Goal: Task Accomplishment & Management: Manage account settings

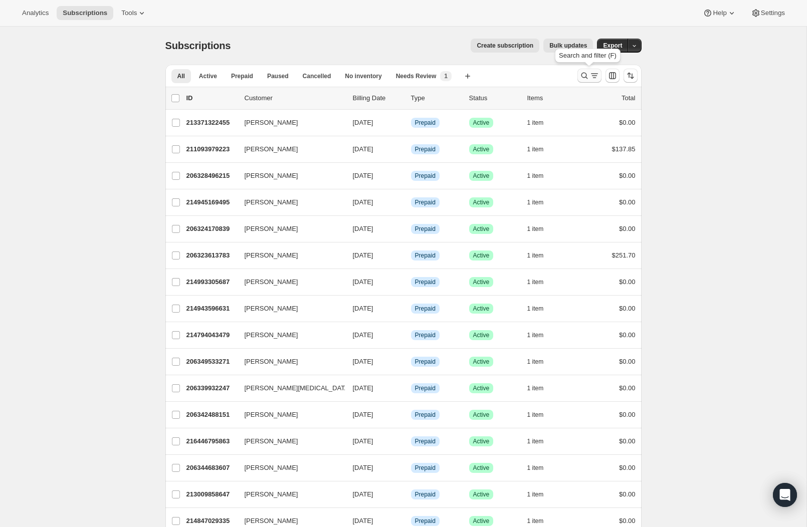
click at [577, 74] on button "Search and filter results" at bounding box center [589, 76] width 24 height 14
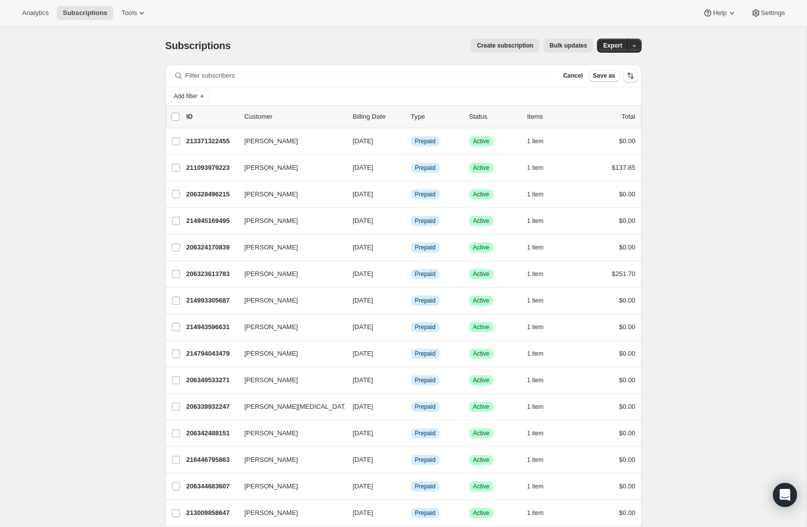
click at [589, 76] on button "Save as" at bounding box center [604, 76] width 31 height 12
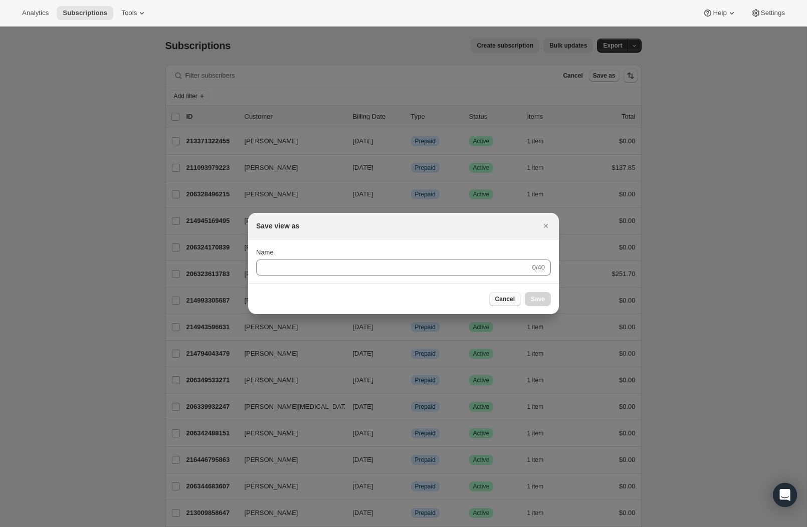
click at [497, 304] on button "Cancel" at bounding box center [505, 299] width 32 height 14
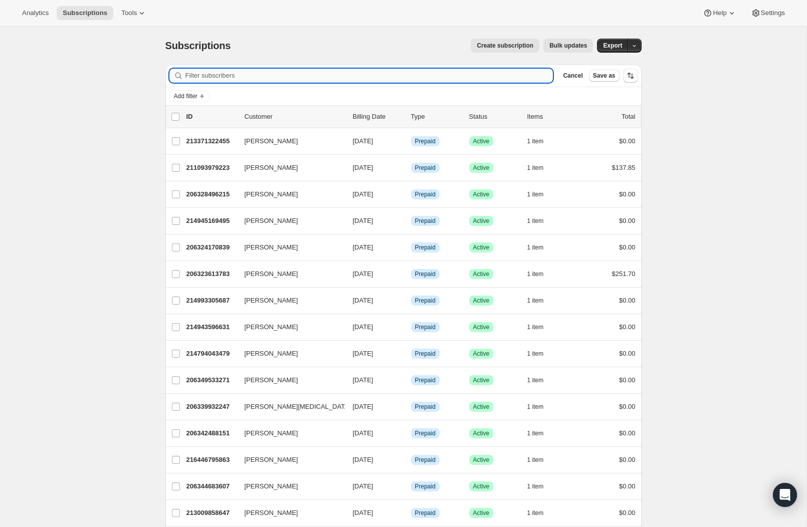
click at [323, 80] on input "Filter subscribers" at bounding box center [369, 76] width 368 height 14
paste input "[PERSON_NAME][EMAIL_ADDRESS][DOMAIN_NAME]"
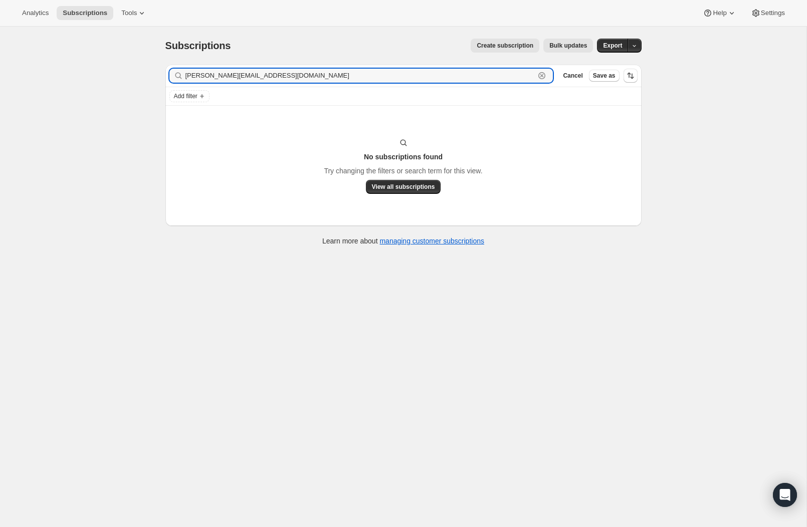
drag, startPoint x: 203, startPoint y: 76, endPoint x: 412, endPoint y: 85, distance: 209.1
click at [405, 83] on div "Filter subscribers [PERSON_NAME][EMAIL_ADDRESS][DOMAIN_NAME] Clear Cancel Save …" at bounding box center [403, 76] width 476 height 22
type input "[PERSON_NAME]"
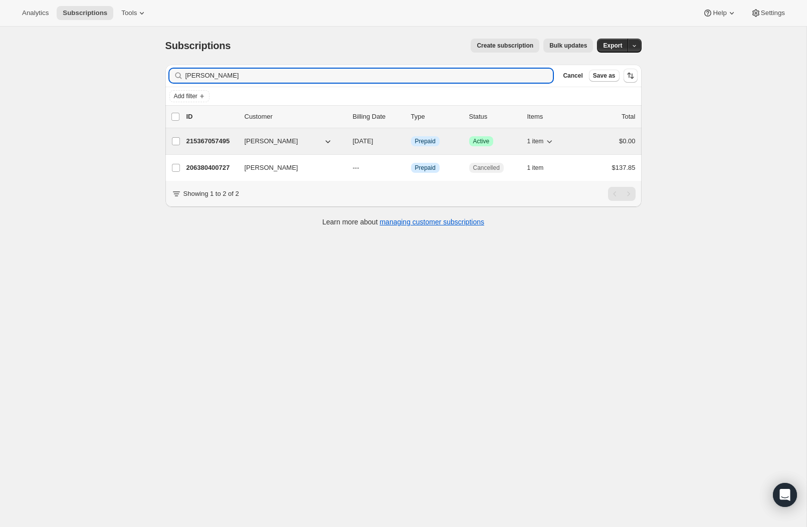
click at [206, 143] on p "215367057495" at bounding box center [211, 141] width 50 height 10
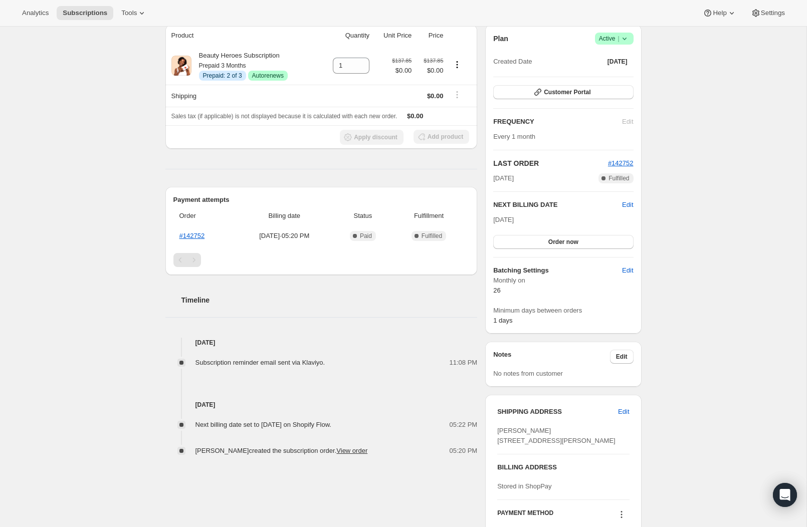
scroll to position [73, 0]
